Goal: Browse casually

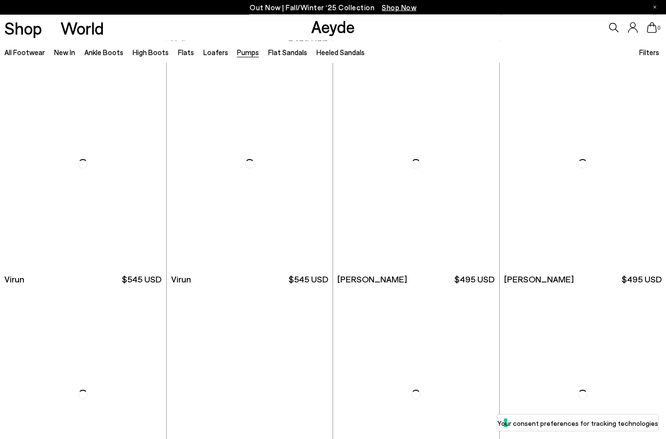
scroll to position [926, 0]
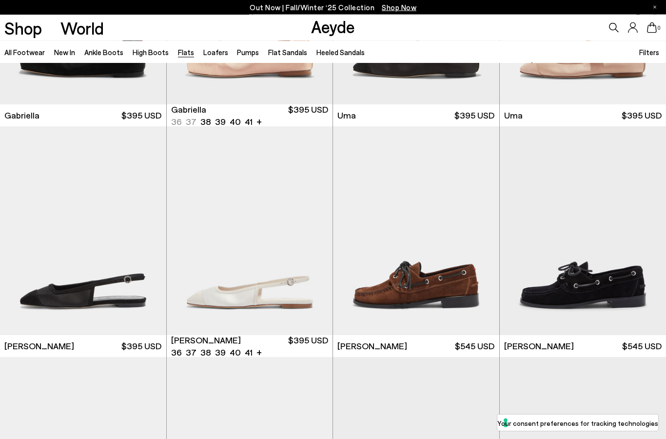
scroll to position [4318, 0]
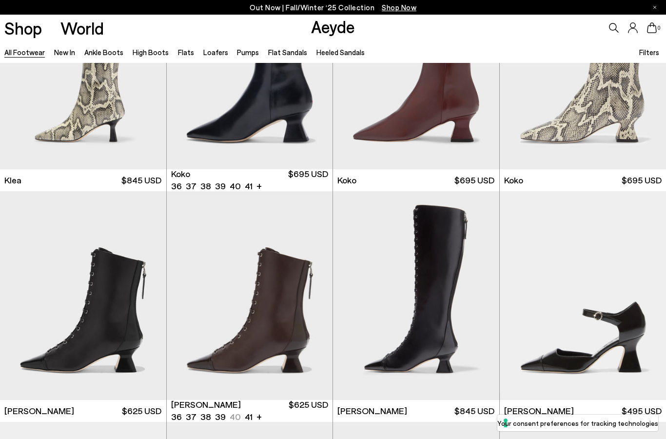
scroll to position [1380, 0]
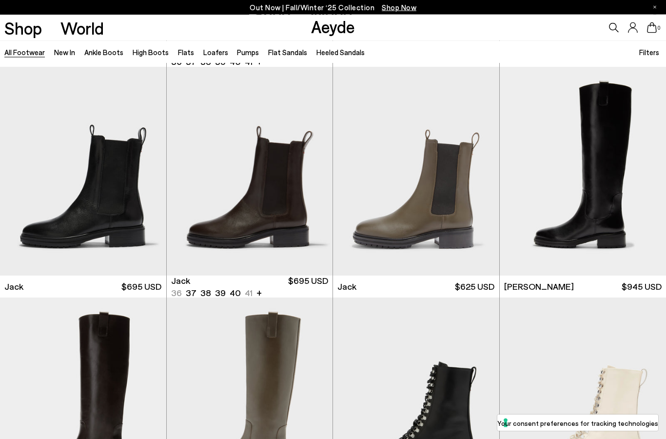
scroll to position [5300, 0]
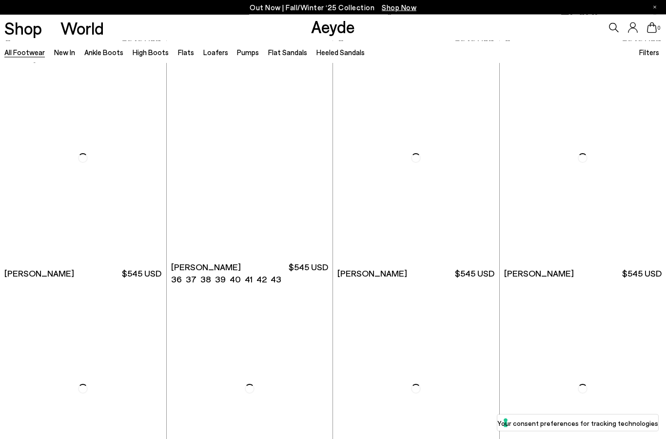
scroll to position [8311, 0]
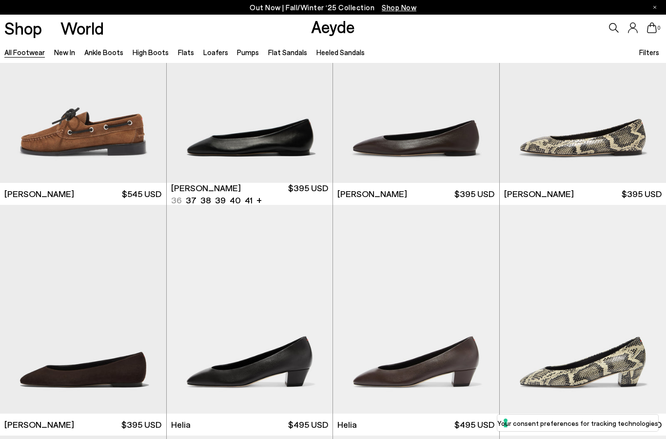
scroll to position [8645, 0]
